Goal: Information Seeking & Learning: Learn about a topic

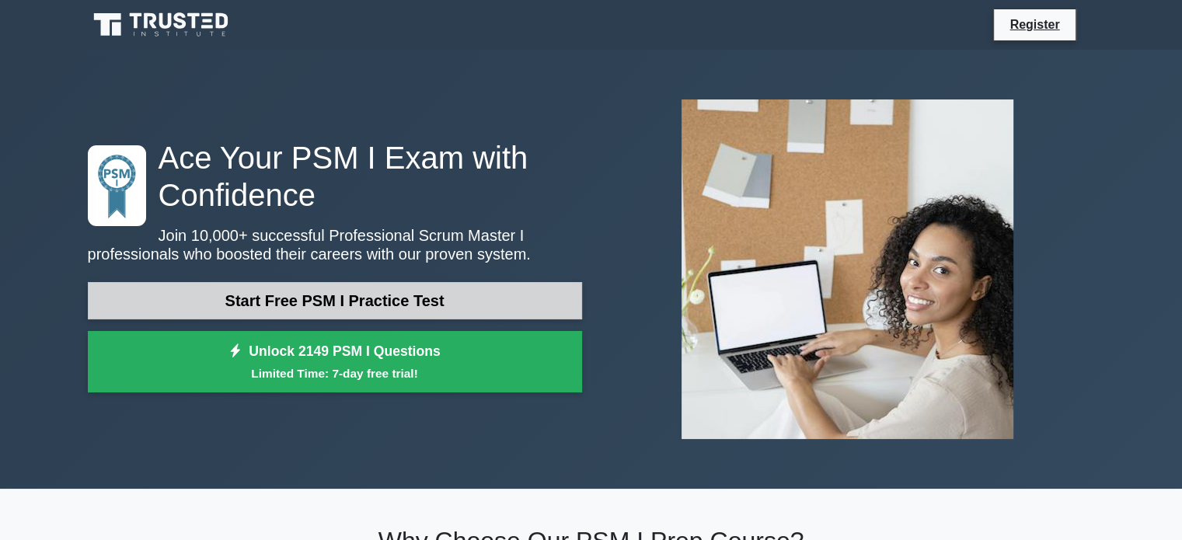
click at [379, 298] on link "Start Free PSM I Practice Test" at bounding box center [335, 300] width 494 height 37
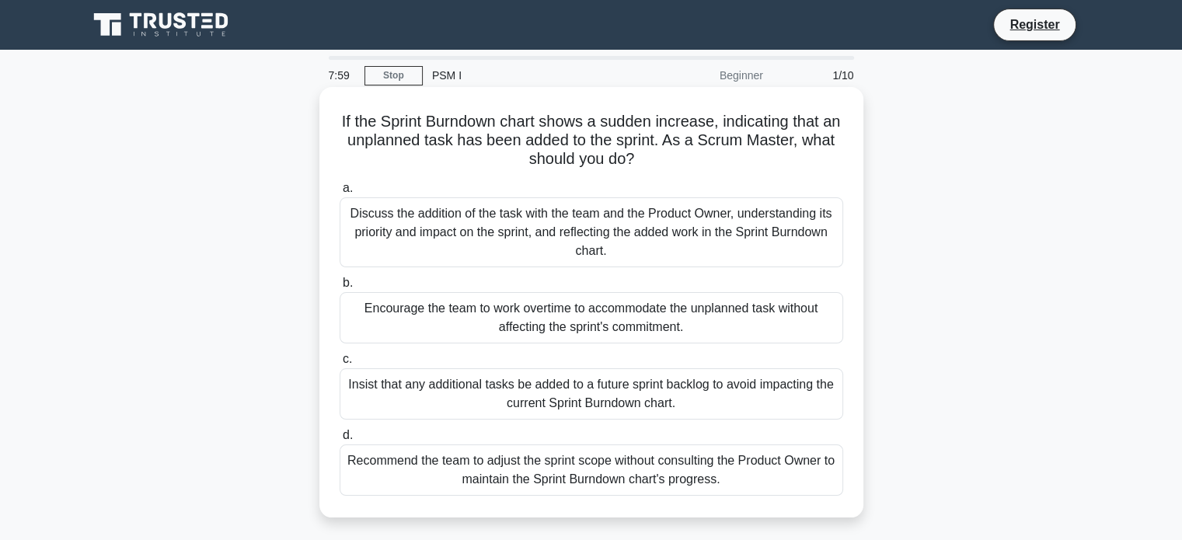
click at [662, 242] on div "Discuss the addition of the task with the team and the Product Owner, understan…" at bounding box center [592, 232] width 504 height 70
click at [340, 194] on input "a. Discuss the addition of the task with the team and the Product Owner, unders…" at bounding box center [340, 188] width 0 height 10
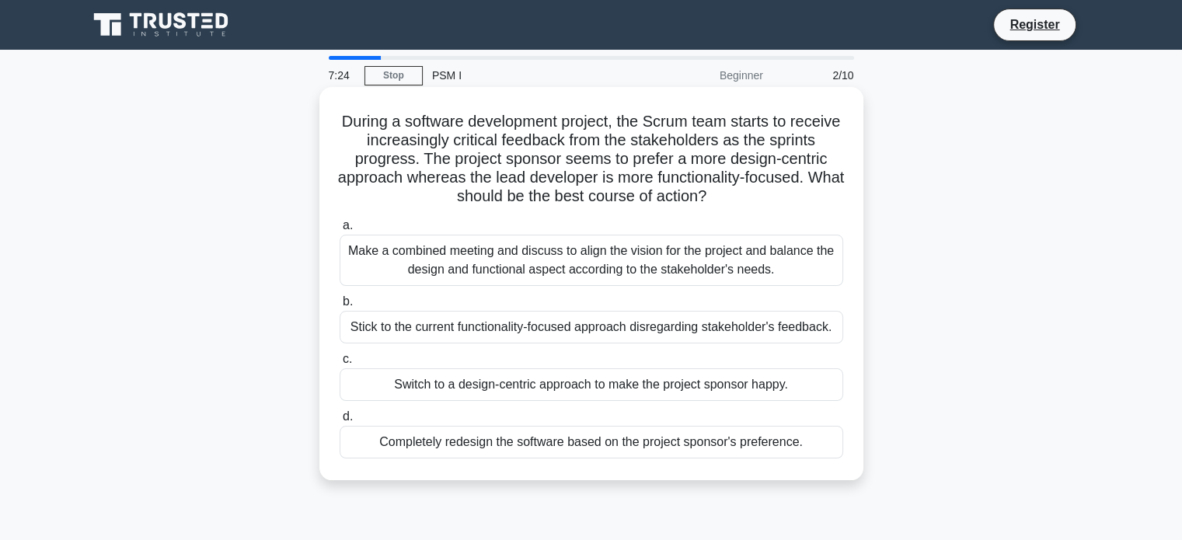
click at [670, 250] on div "Make a combined meeting and discuss to align the vision for the project and bal…" at bounding box center [592, 260] width 504 height 51
click at [340, 231] on input "a. Make a combined meeting and discuss to align the vision for the project and …" at bounding box center [340, 226] width 0 height 10
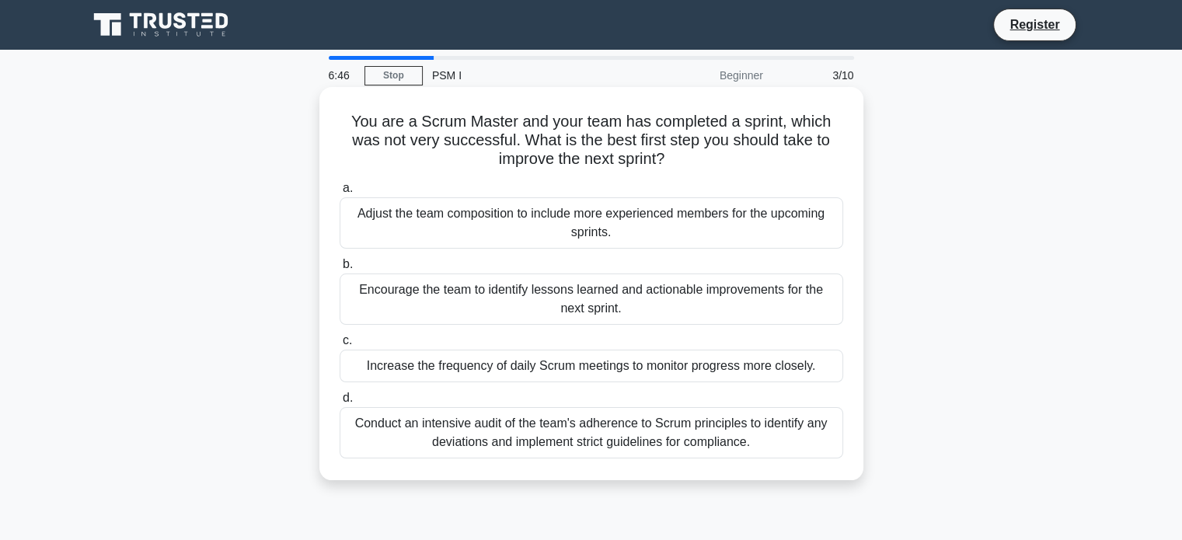
click at [718, 304] on div "Encourage the team to identify lessons learned and actionable improvements for …" at bounding box center [592, 299] width 504 height 51
click at [340, 270] on input "b. Encourage the team to identify lessons learned and actionable improvements f…" at bounding box center [340, 265] width 0 height 10
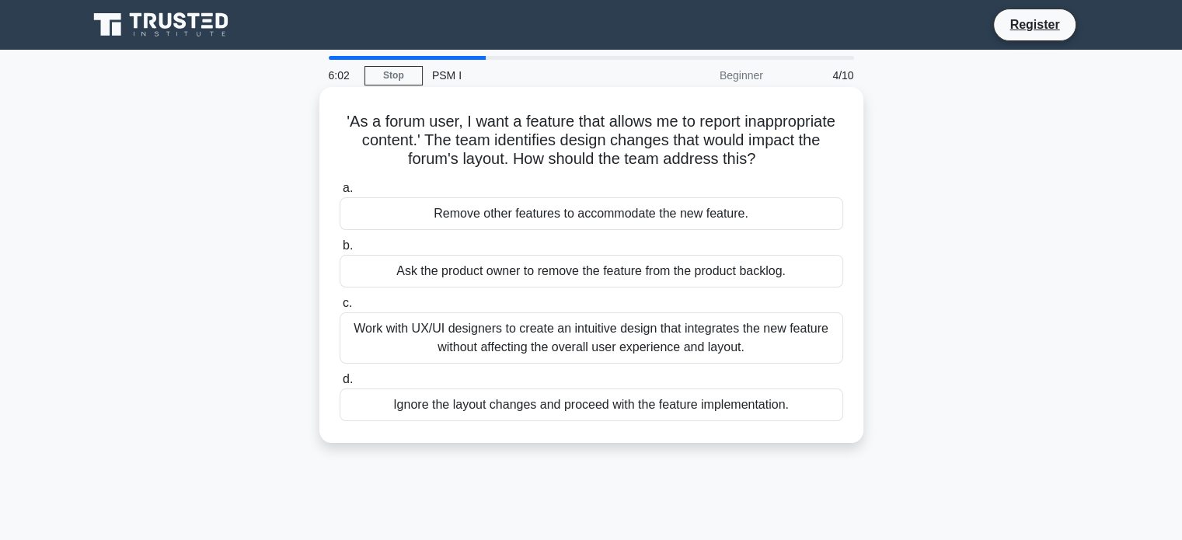
click at [685, 337] on div "Work with UX/UI designers to create an intuitive design that integrates the new…" at bounding box center [592, 338] width 504 height 51
click at [340, 309] on input "c. Work with UX/UI designers to create an intuitive design that integrates the …" at bounding box center [340, 304] width 0 height 10
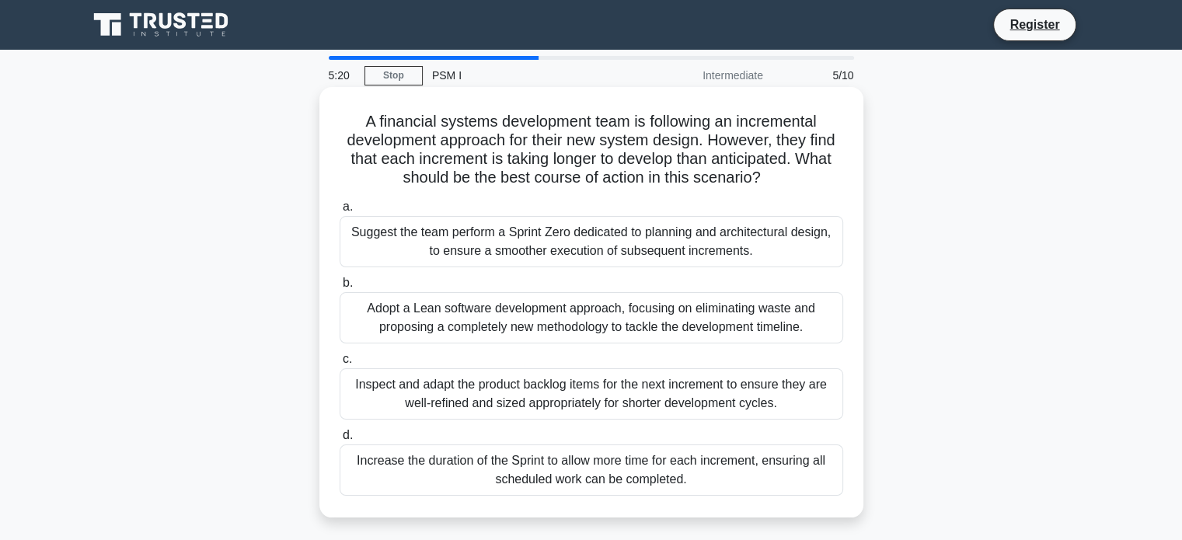
click at [663, 384] on div "Inspect and adapt the product backlog items for the next increment to ensure th…" at bounding box center [592, 394] width 504 height 51
click at [340, 365] on input "c. Inspect and adapt the product backlog items for the next increment to ensure…" at bounding box center [340, 360] width 0 height 10
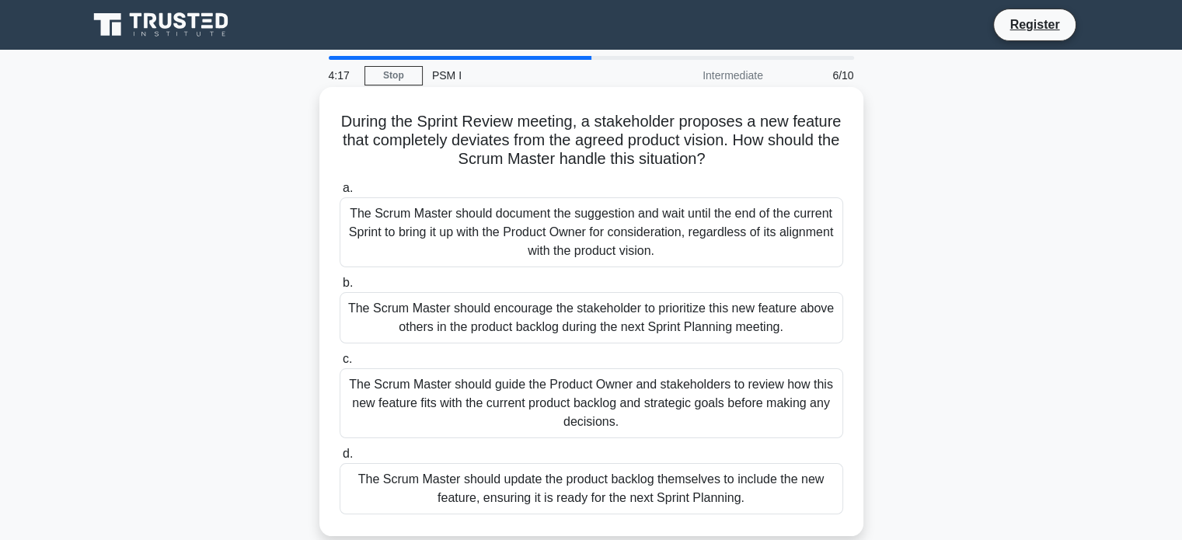
click at [774, 414] on div "The Scrum Master should guide the Product Owner and stakeholders to review how …" at bounding box center [592, 404] width 504 height 70
click at [340, 365] on input "c. The Scrum Master should guide the Product Owner and stakeholders to review h…" at bounding box center [340, 360] width 0 height 10
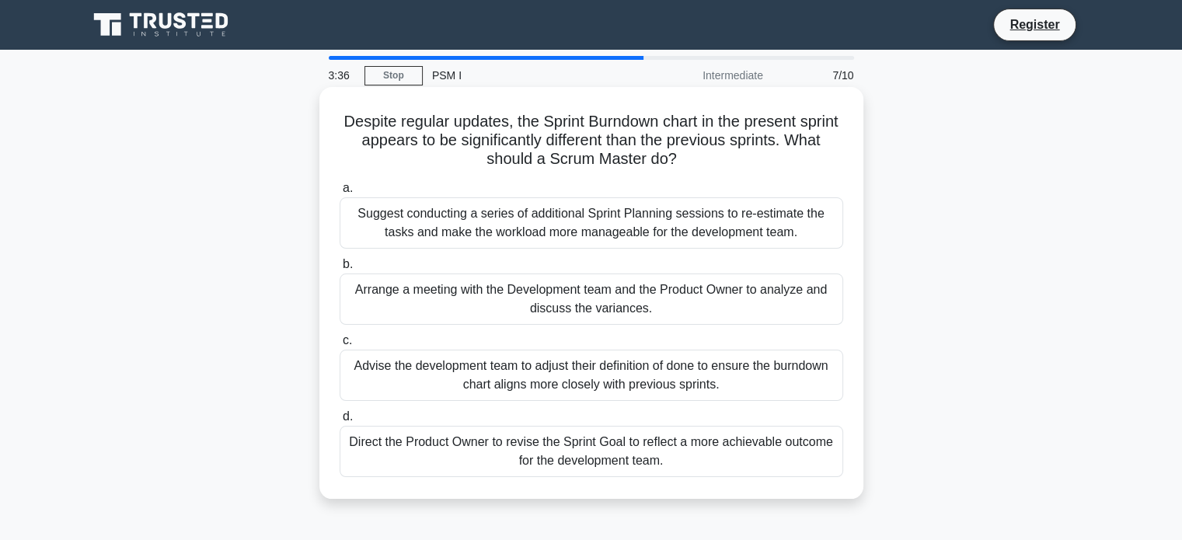
click at [687, 308] on div "Arrange a meeting with the Development team and the Product Owner to analyze an…" at bounding box center [592, 299] width 504 height 51
click at [340, 270] on input "b. Arrange a meeting with the Development team and the Product Owner to analyze…" at bounding box center [340, 265] width 0 height 10
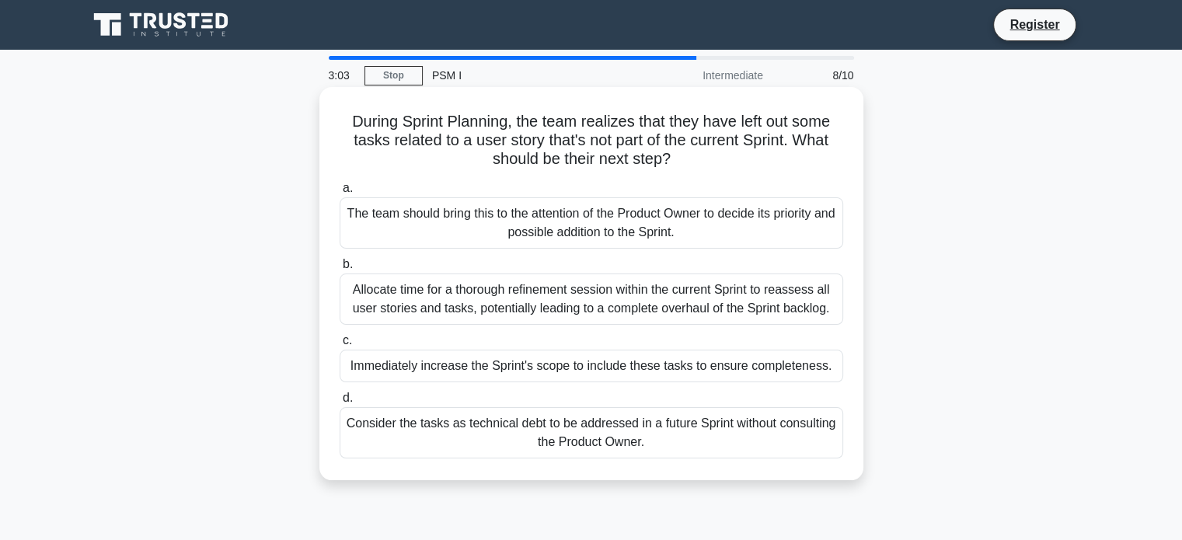
click at [706, 232] on div "The team should bring this to the attention of the Product Owner to decide its …" at bounding box center [592, 222] width 504 height 51
click at [340, 194] on input "a. The team should bring this to the attention of the Product Owner to decide i…" at bounding box center [340, 188] width 0 height 10
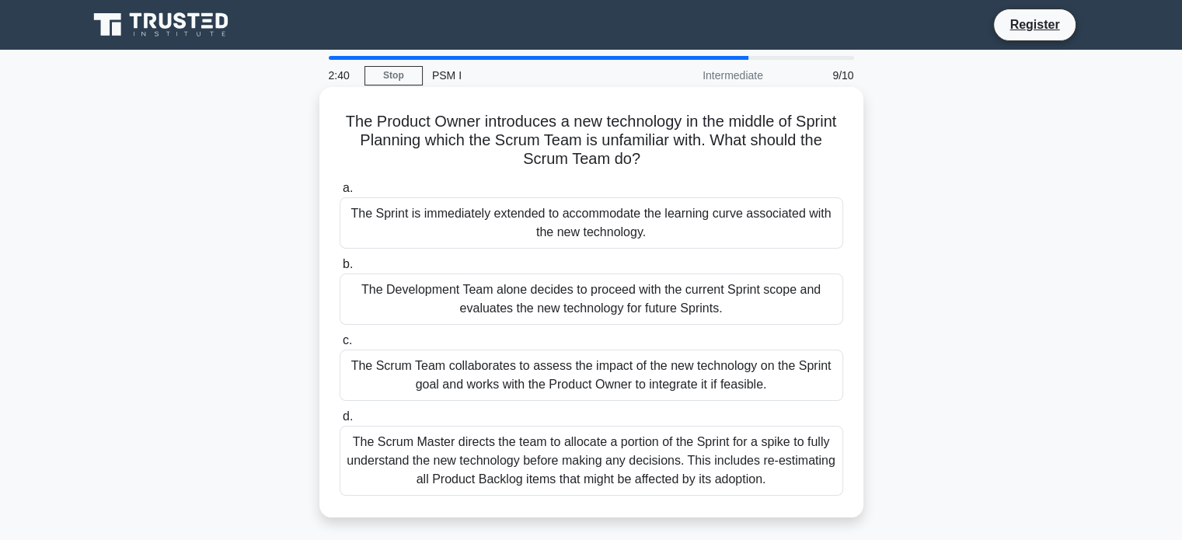
click at [592, 466] on div "The Scrum Master directs the team to allocate a portion of the Sprint for a spi…" at bounding box center [592, 461] width 504 height 70
click at [340, 422] on input "d. The Scrum Master directs the team to allocate a portion of the Sprint for a …" at bounding box center [340, 417] width 0 height 10
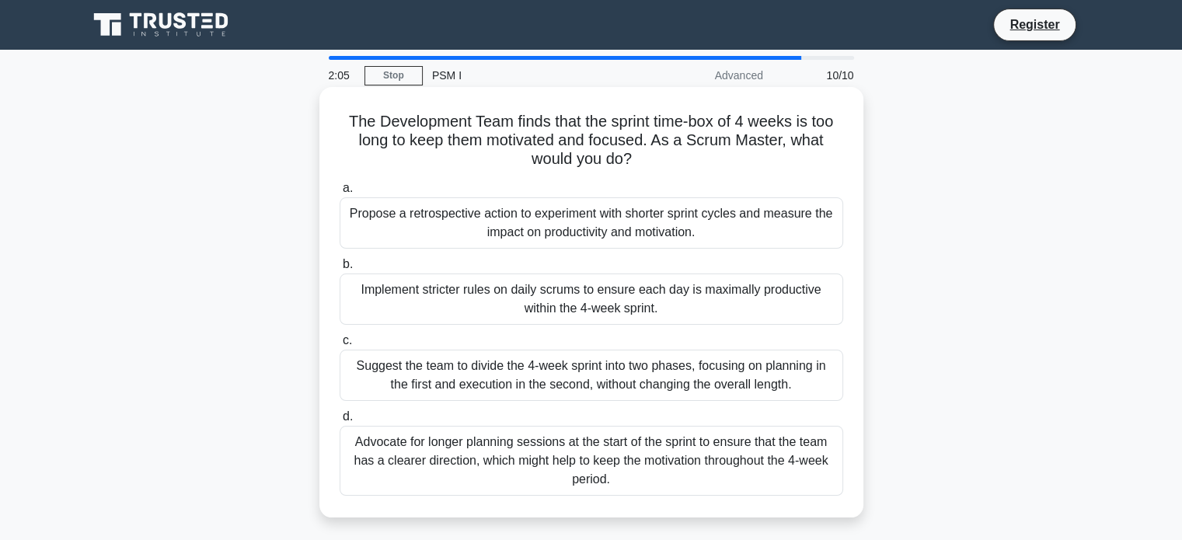
click at [742, 225] on div "Propose a retrospective action to experiment with shorter sprint cycles and mea…" at bounding box center [592, 222] width 504 height 51
click at [340, 194] on input "a. Propose a retrospective action to experiment with shorter sprint cycles and …" at bounding box center [340, 188] width 0 height 10
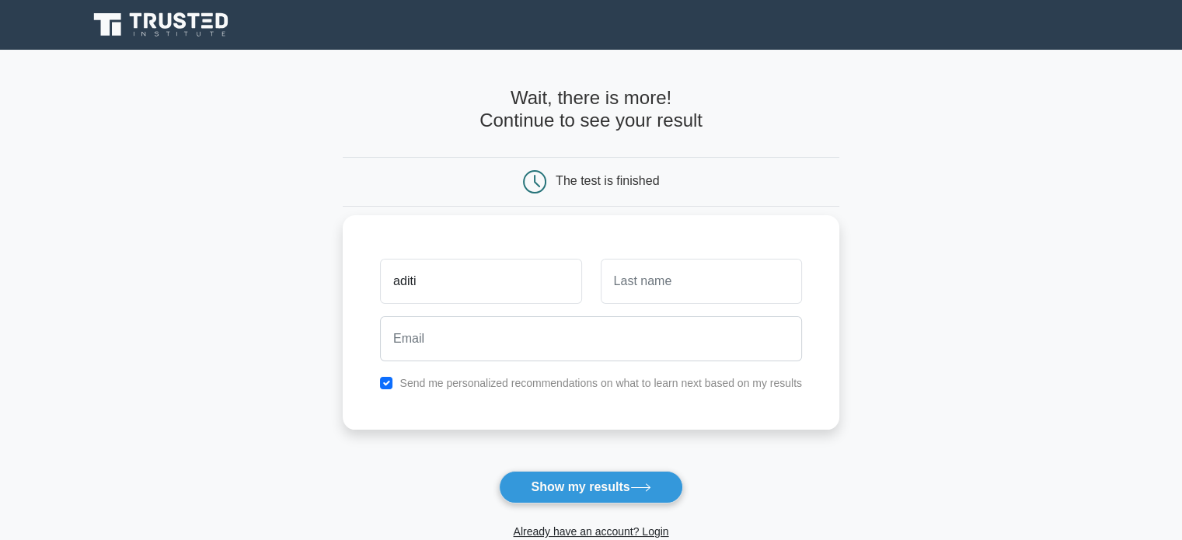
type input "aditi"
click at [742, 272] on input "text" at bounding box center [701, 281] width 201 height 45
type input "kekre"
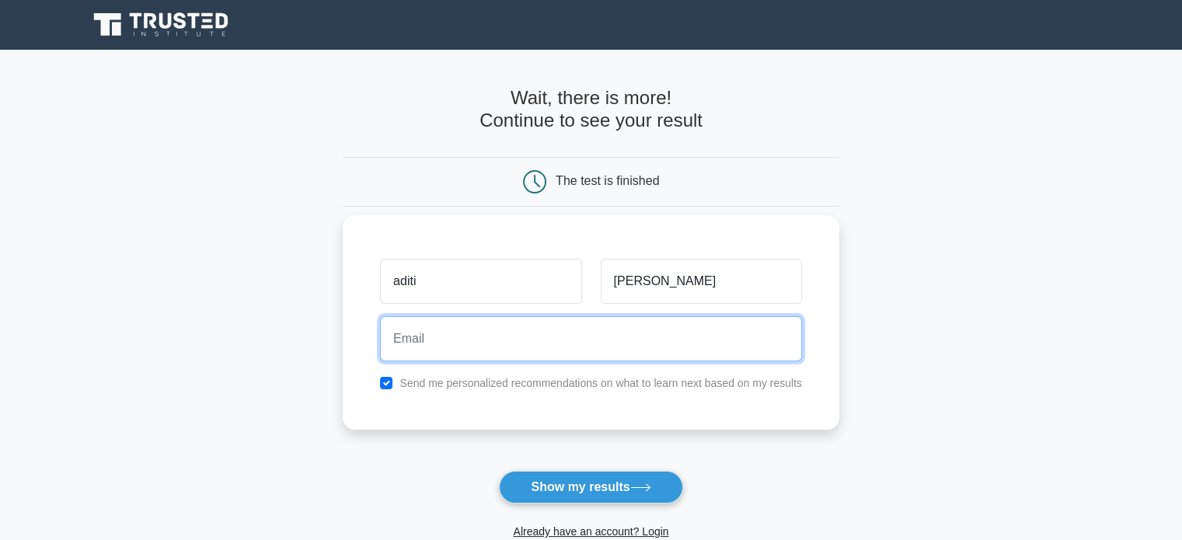
click at [653, 344] on input "email" at bounding box center [591, 338] width 422 height 45
type input "kekre.aditi@gmail.com"
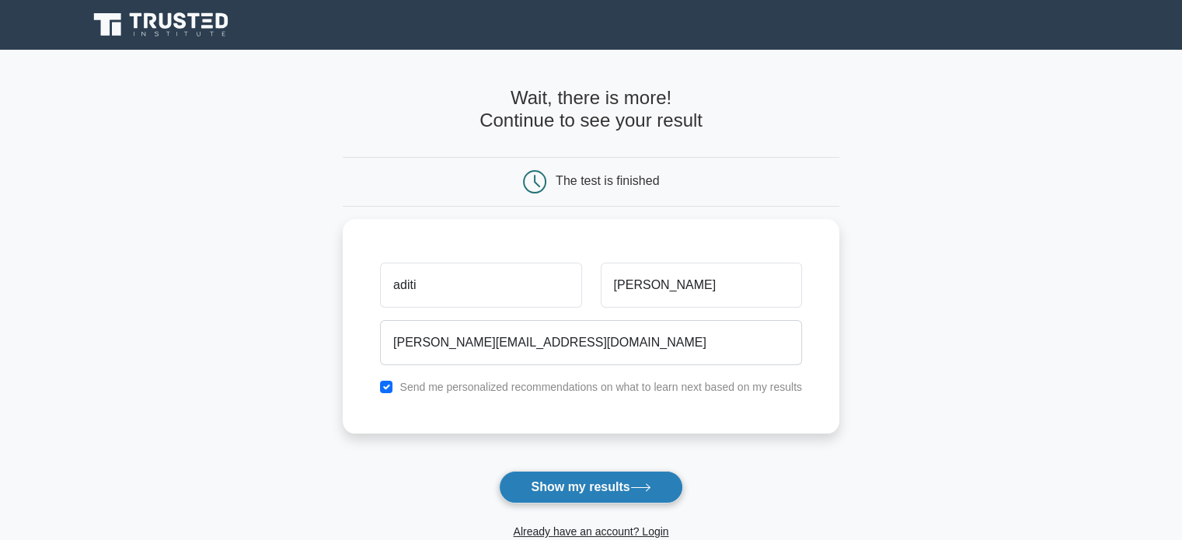
click at [626, 484] on button "Show my results" at bounding box center [590, 487] width 183 height 33
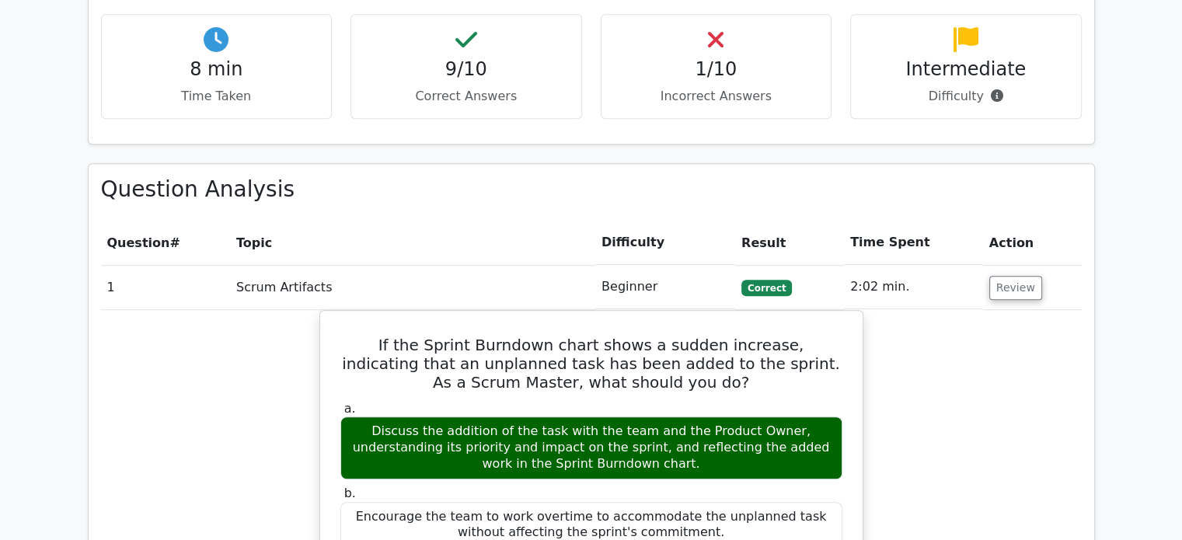
scroll to position [1065, 0]
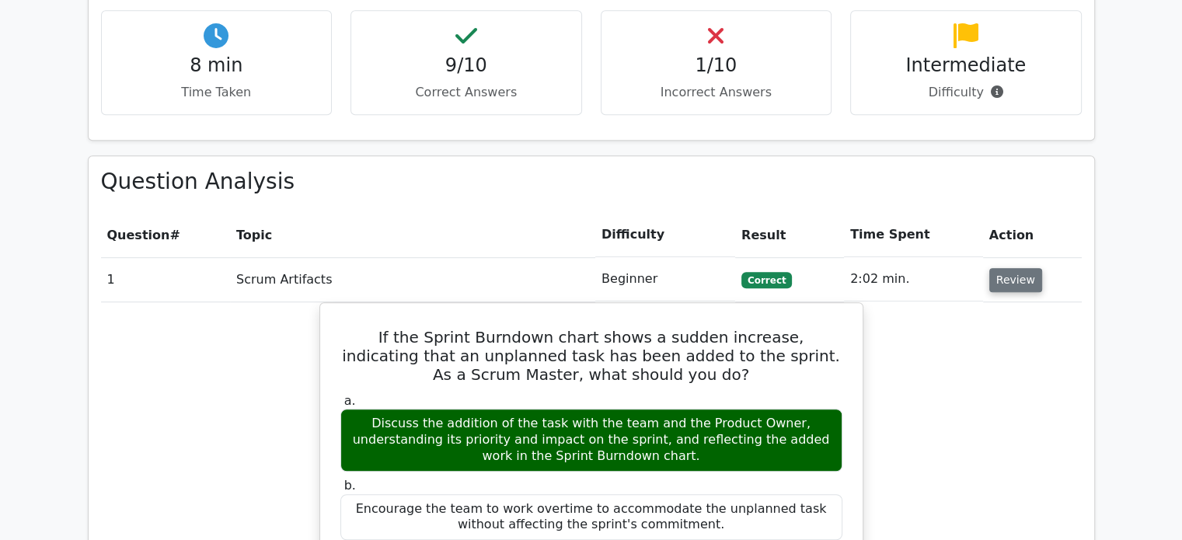
click at [1014, 268] on button "Review" at bounding box center [1016, 280] width 53 height 24
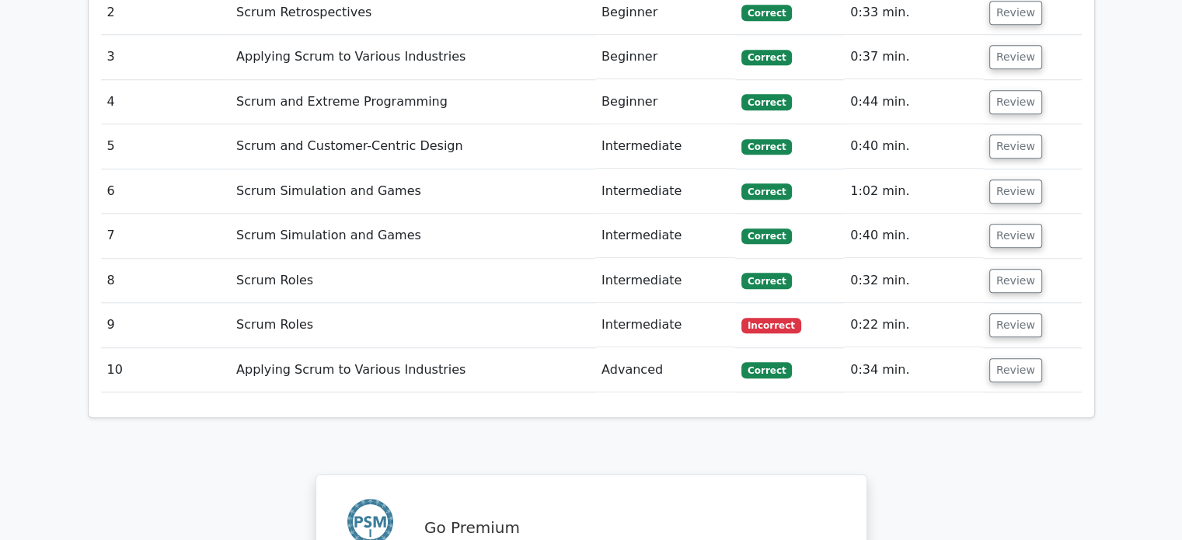
scroll to position [1387, 0]
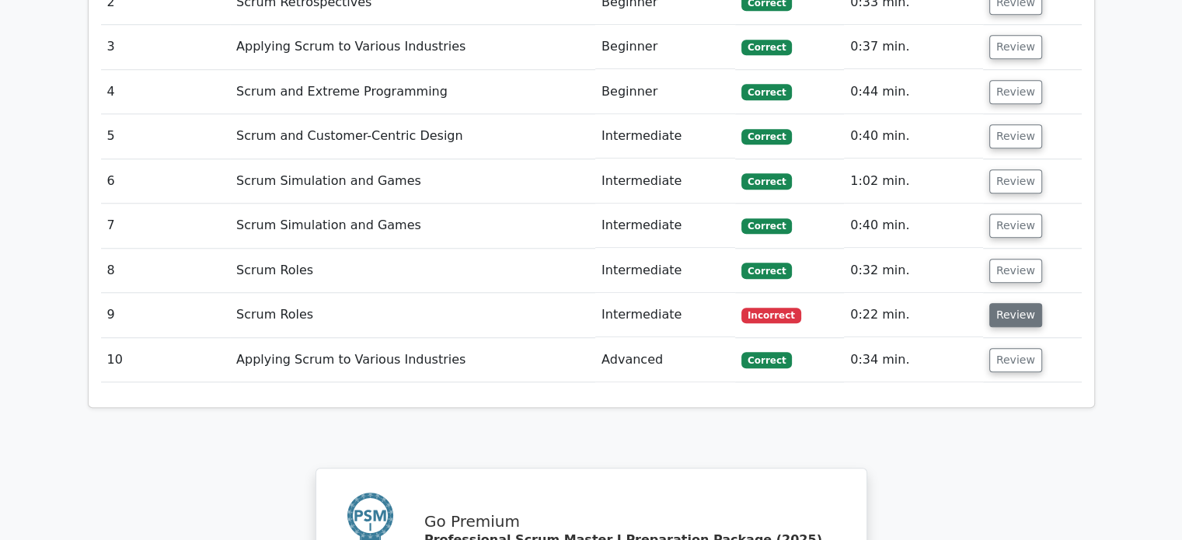
click at [1001, 303] on button "Review" at bounding box center [1016, 315] width 53 height 24
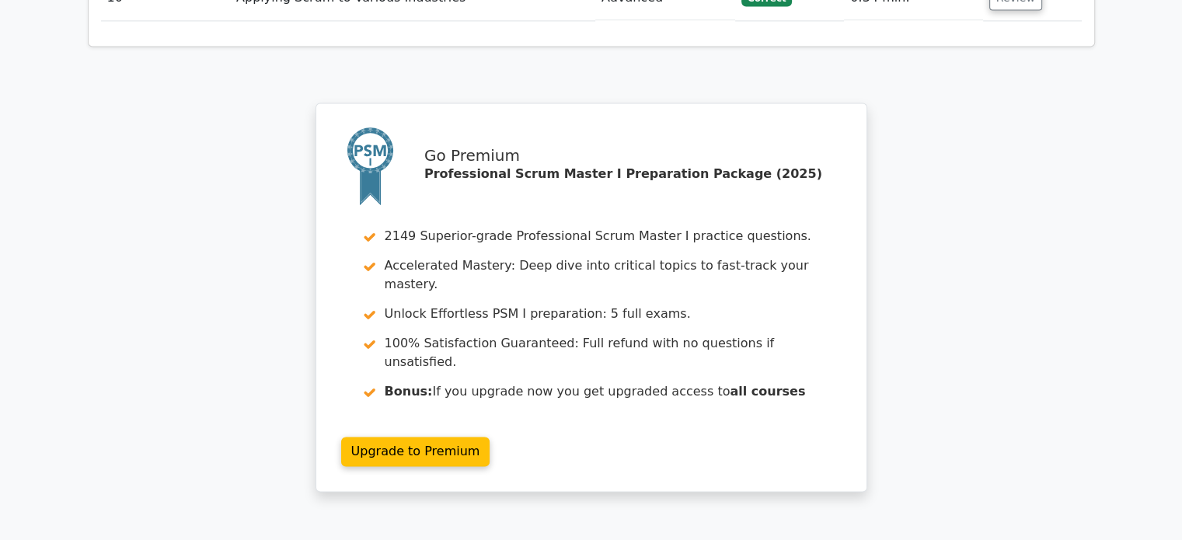
scroll to position [2558, 0]
